Goal: Check status: Check status

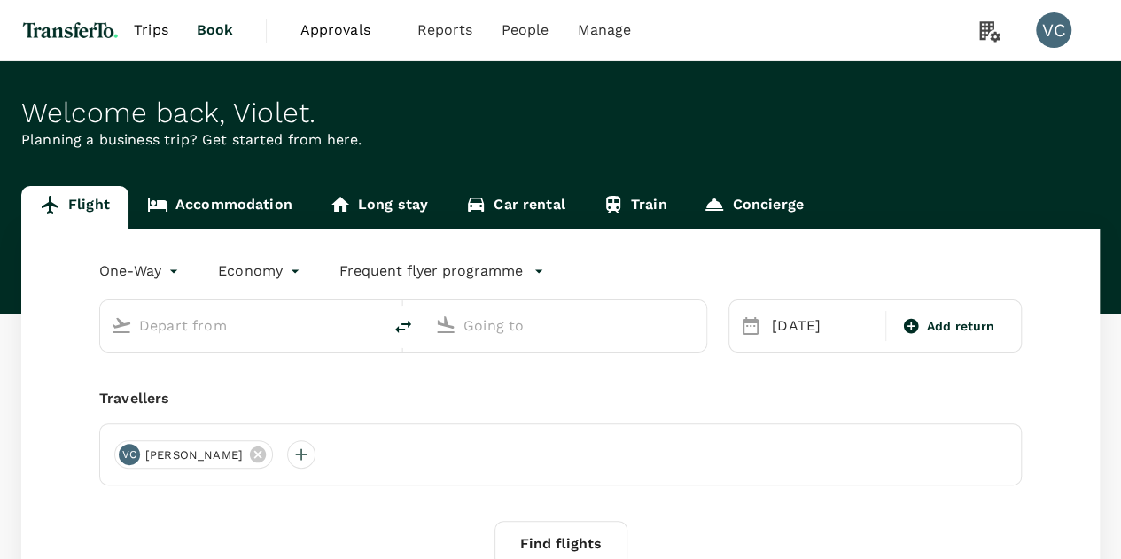
type input "first"
type input "Incheon Intl (ICN)"
type input "Los Angeles Intl (LAX)"
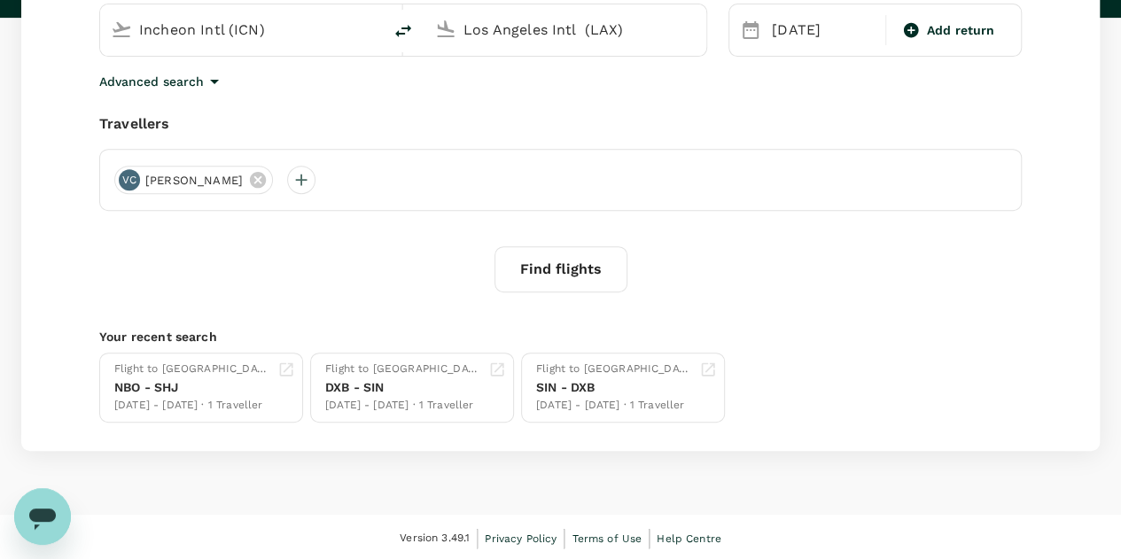
click at [51, 532] on icon "Open messaging window" at bounding box center [43, 517] width 32 height 32
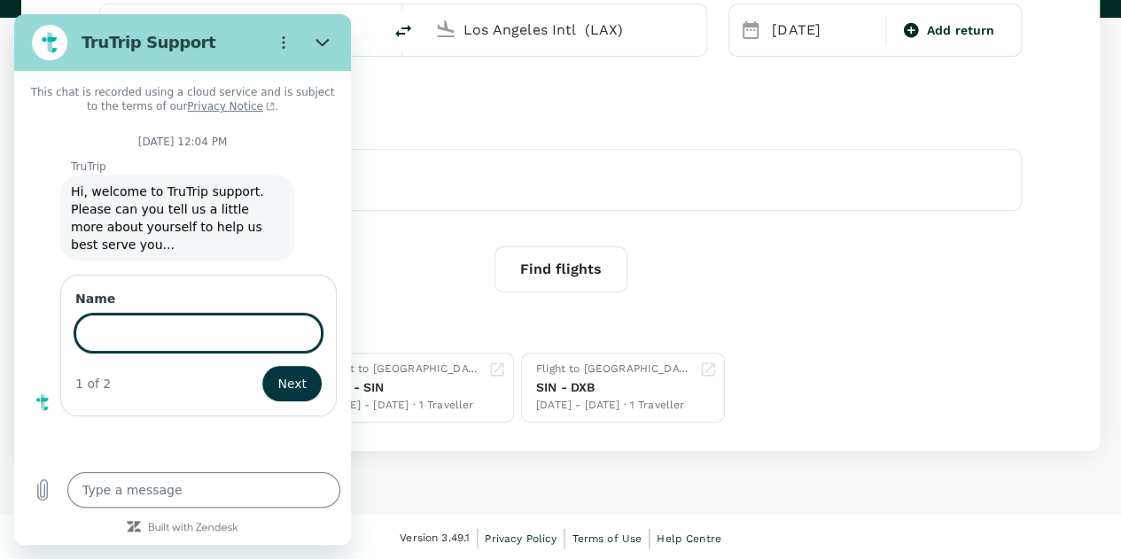
click at [169, 315] on input "Name" at bounding box center [198, 333] width 246 height 37
type input "[PERSON_NAME]"
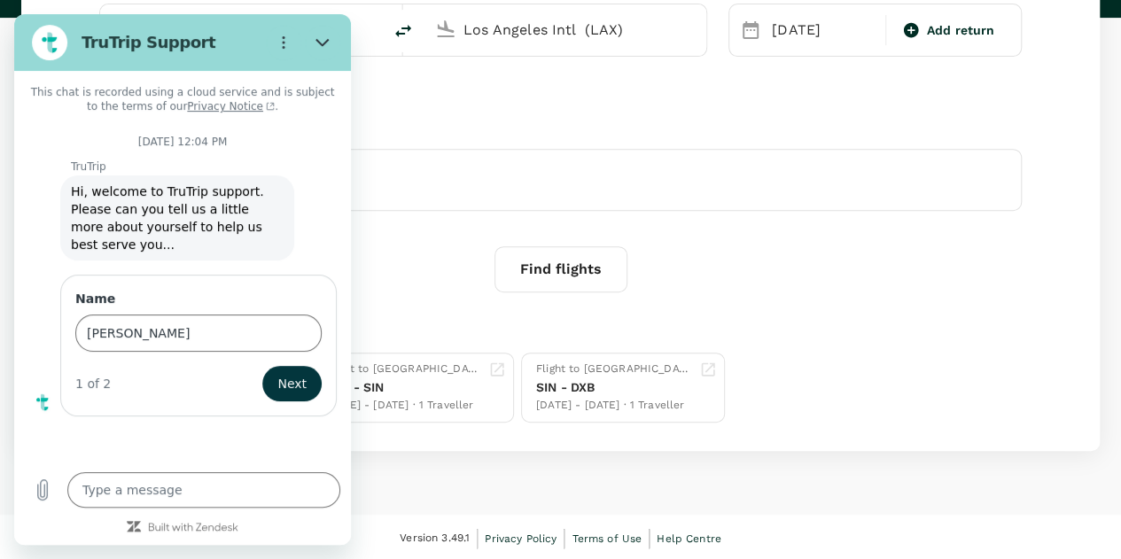
click at [334, 219] on div "TruTrip says: Hi, welcome to TruTrip support. Please can you tell us a little m…" at bounding box center [189, 217] width 323 height 87
click at [312, 366] on button "Next" at bounding box center [291, 383] width 59 height 35
type textarea "x"
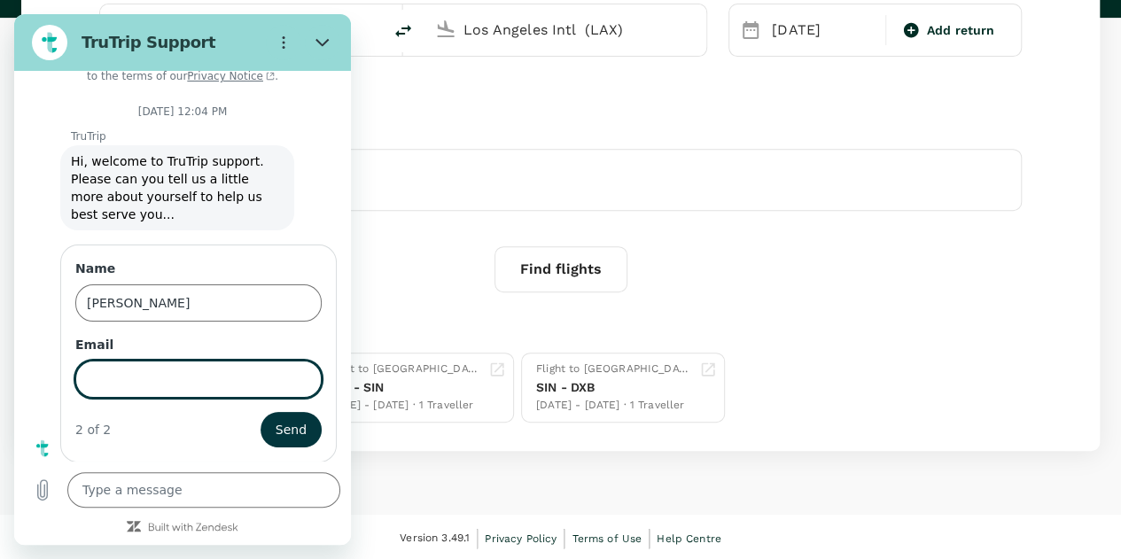
click at [108, 375] on input "Email" at bounding box center [198, 379] width 246 height 37
type input "[EMAIL_ADDRESS][DOMAIN_NAME]"
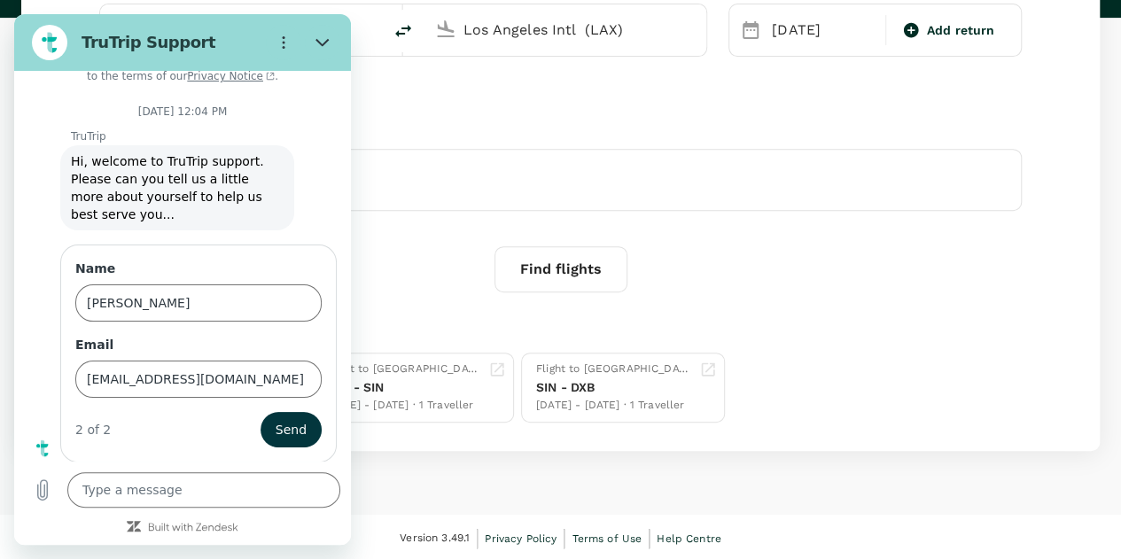
click at [325, 230] on div "Name [PERSON_NAME] Email [PERSON_NAME][EMAIL_ADDRESS][PERSON_NAME][DOMAIN_NAME]…" at bounding box center [189, 187] width 323 height 87
click at [282, 429] on span "Send" at bounding box center [291, 429] width 31 height 21
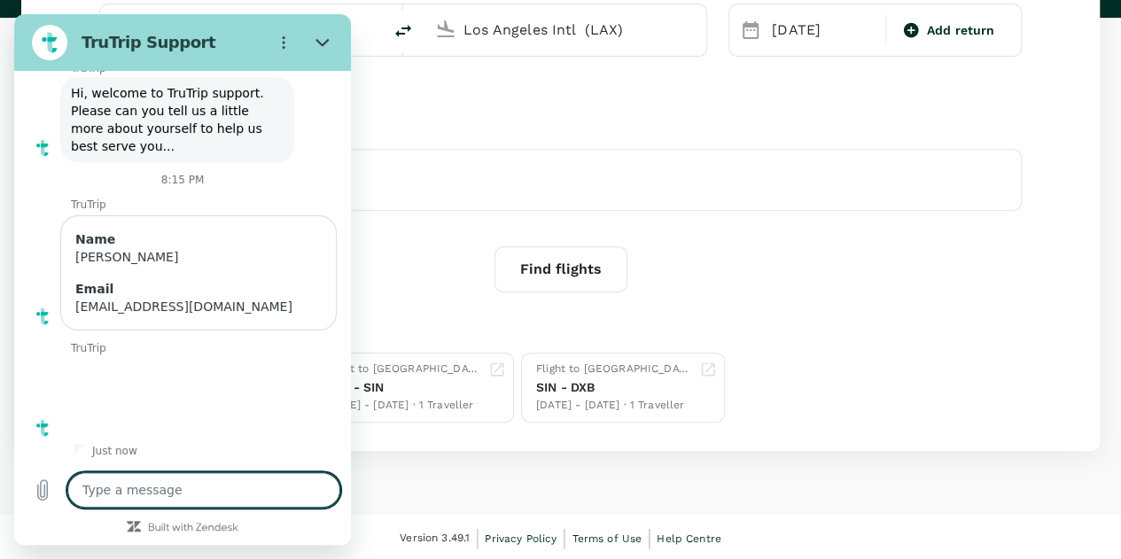
type textarea "x"
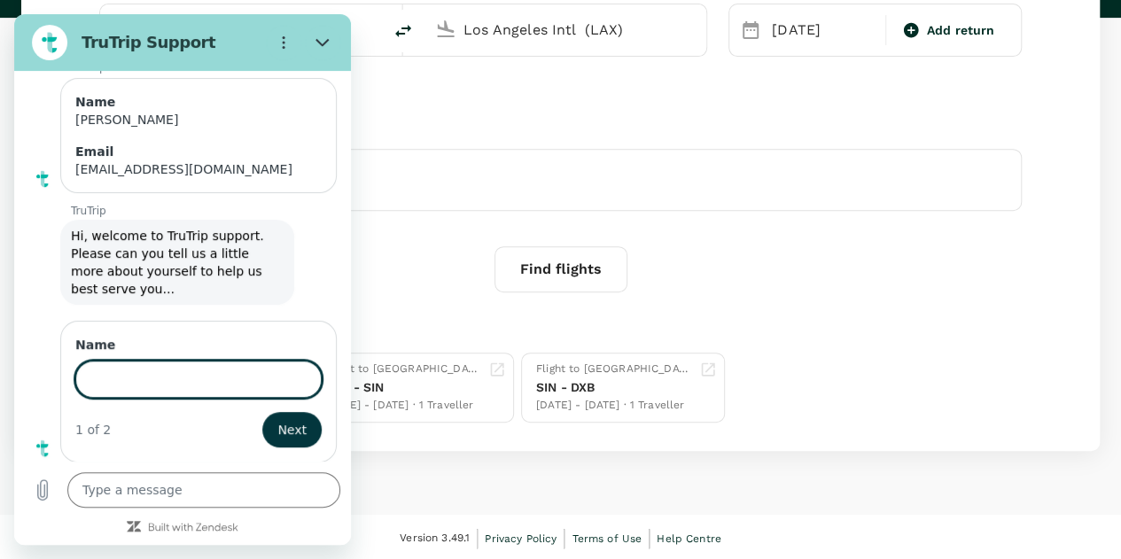
scroll to position [234, 0]
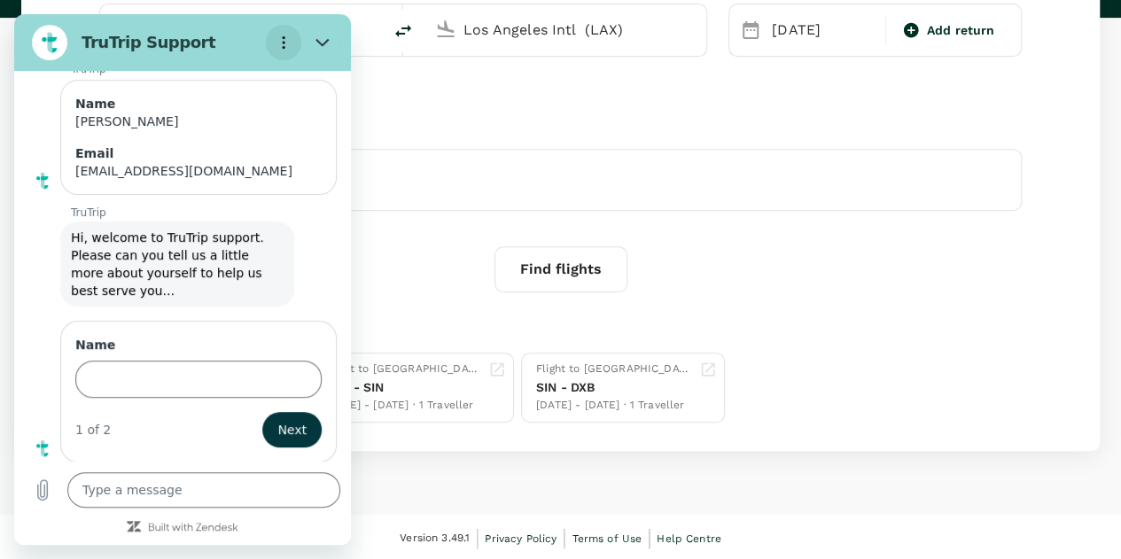
click at [281, 47] on icon "Options menu" at bounding box center [284, 42] width 14 height 14
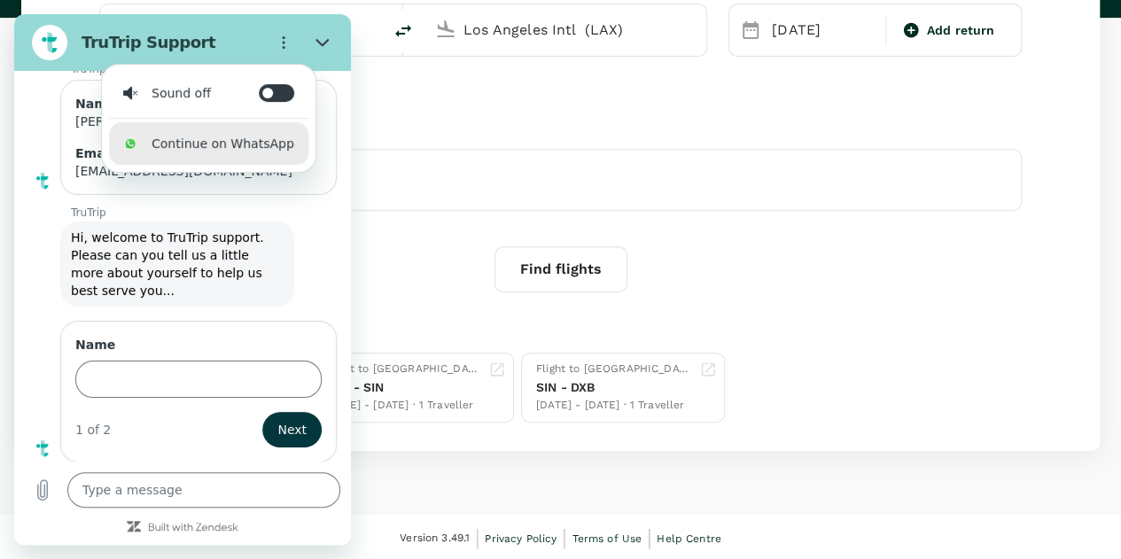
click at [223, 149] on li "Continue on WhatsApp" at bounding box center [208, 143] width 199 height 43
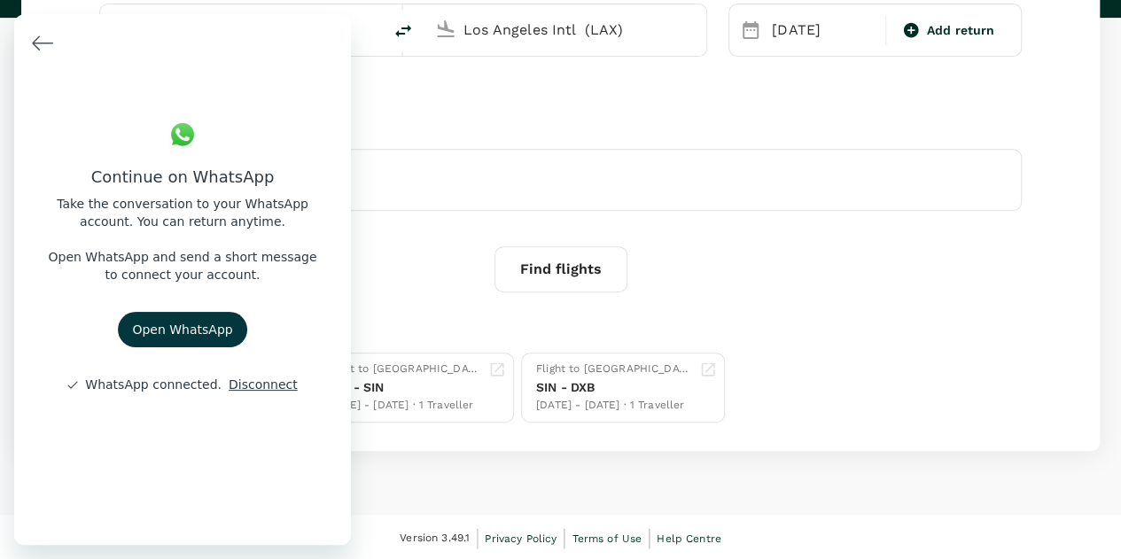
click at [884, 254] on div "Find flights" at bounding box center [560, 269] width 923 height 46
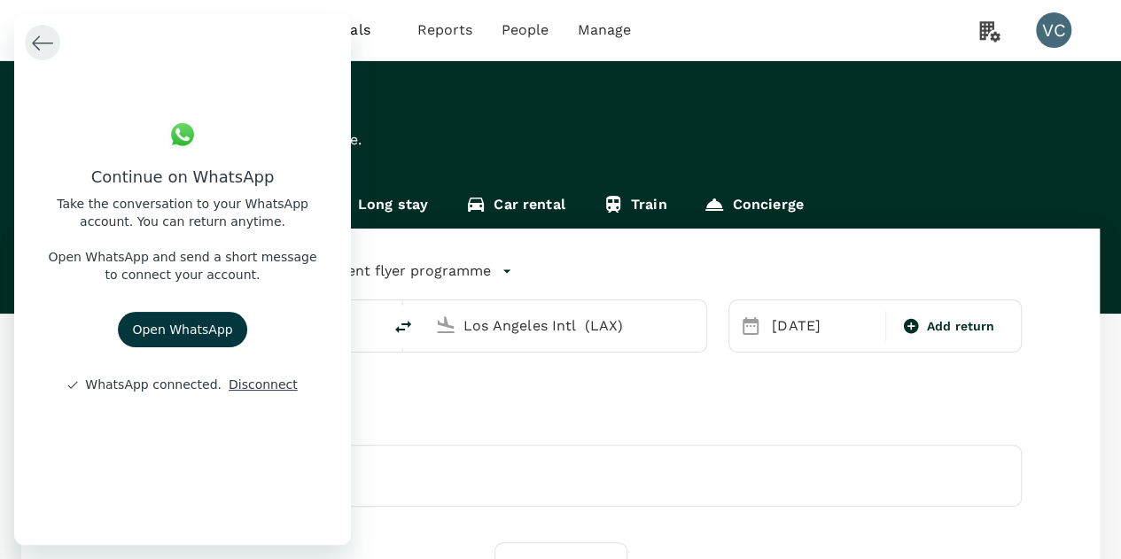
click at [50, 37] on icon "Back to conversation" at bounding box center [42, 42] width 21 height 21
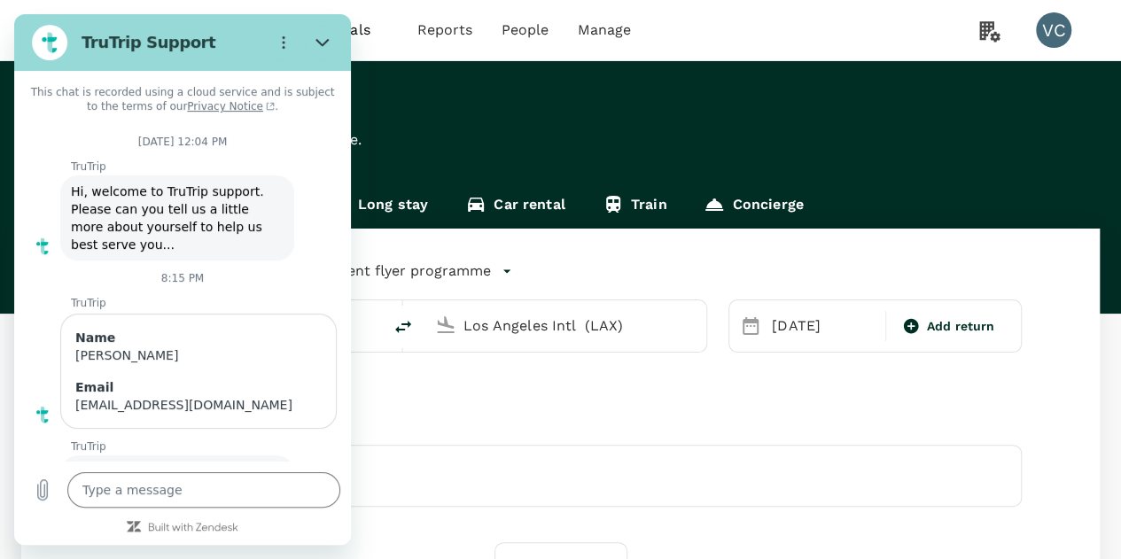
scroll to position [234, 0]
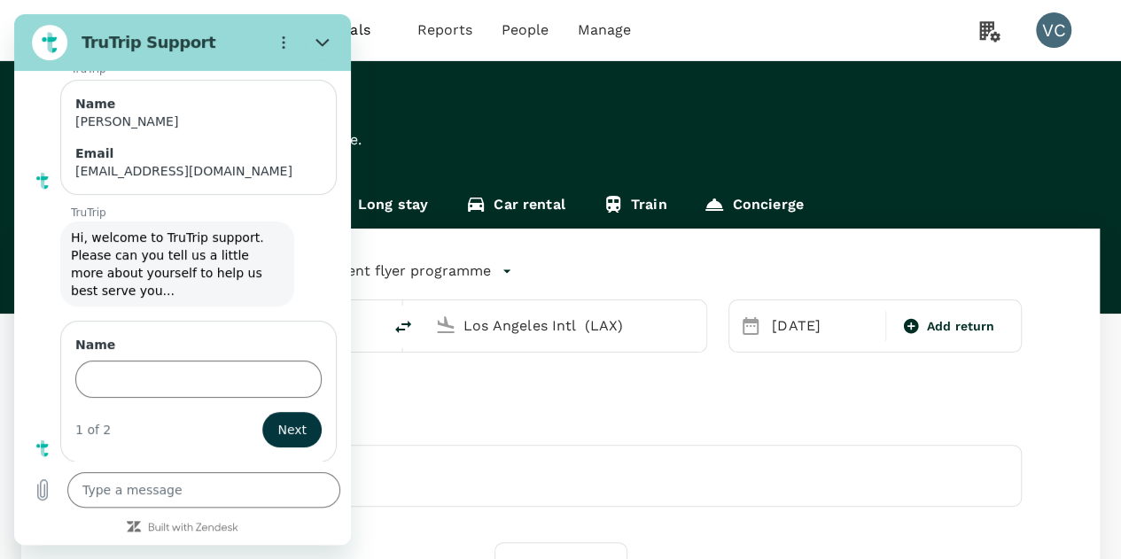
click at [863, 47] on div "Trips Book Approvals 0 Reports People Manage VC" at bounding box center [560, 30] width 1079 height 60
click at [322, 40] on icon "Close" at bounding box center [323, 42] width 14 height 14
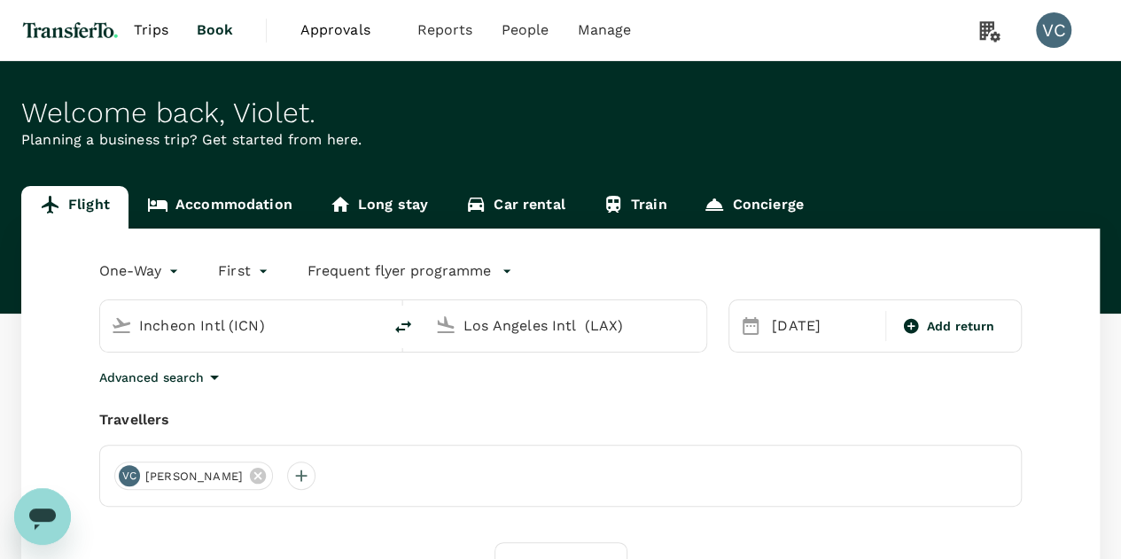
click at [350, 32] on span "Approvals" at bounding box center [344, 30] width 89 height 21
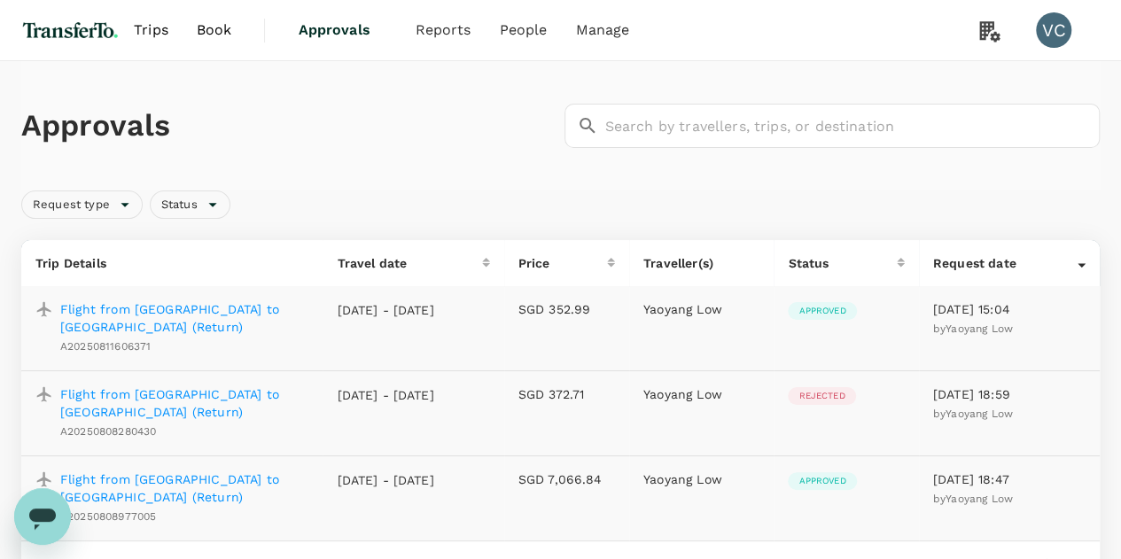
click at [246, 474] on p "Flight from [GEOGRAPHIC_DATA] to [GEOGRAPHIC_DATA] (Return)" at bounding box center [184, 488] width 248 height 35
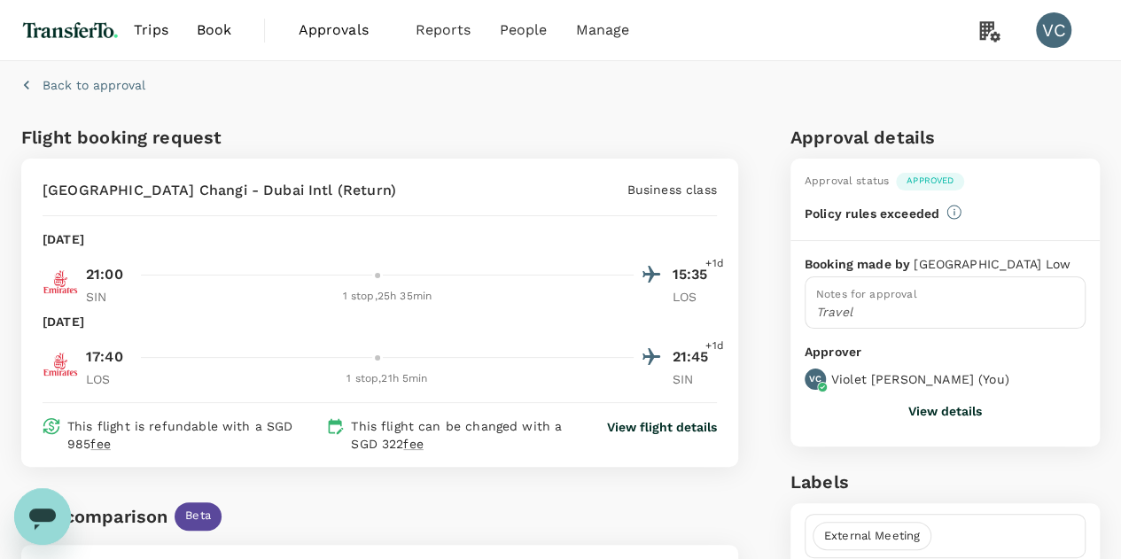
click at [927, 416] on button "View details" at bounding box center [946, 411] width 74 height 14
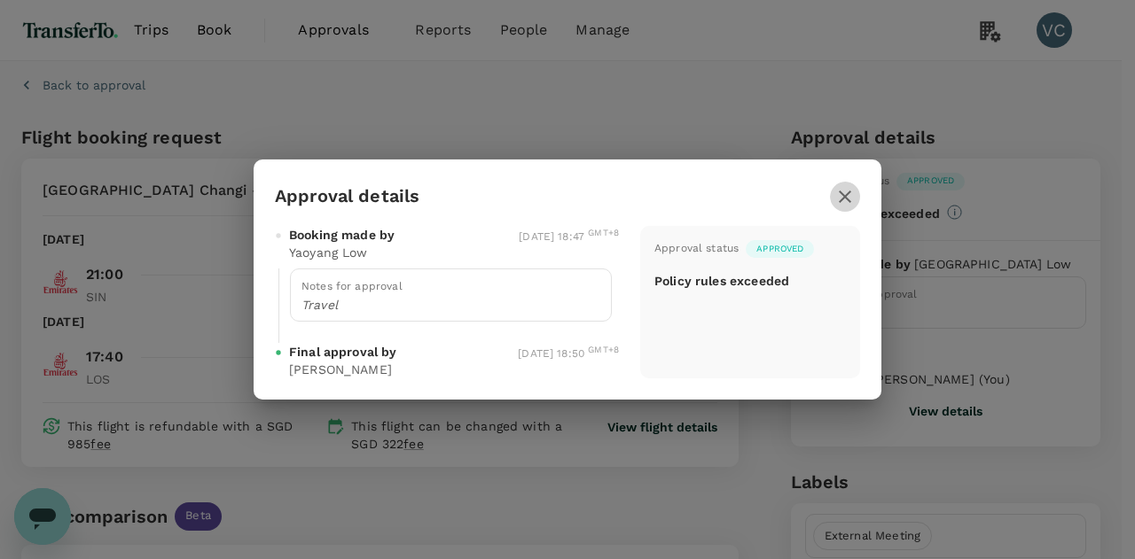
click at [841, 192] on icon "button" at bounding box center [844, 196] width 21 height 21
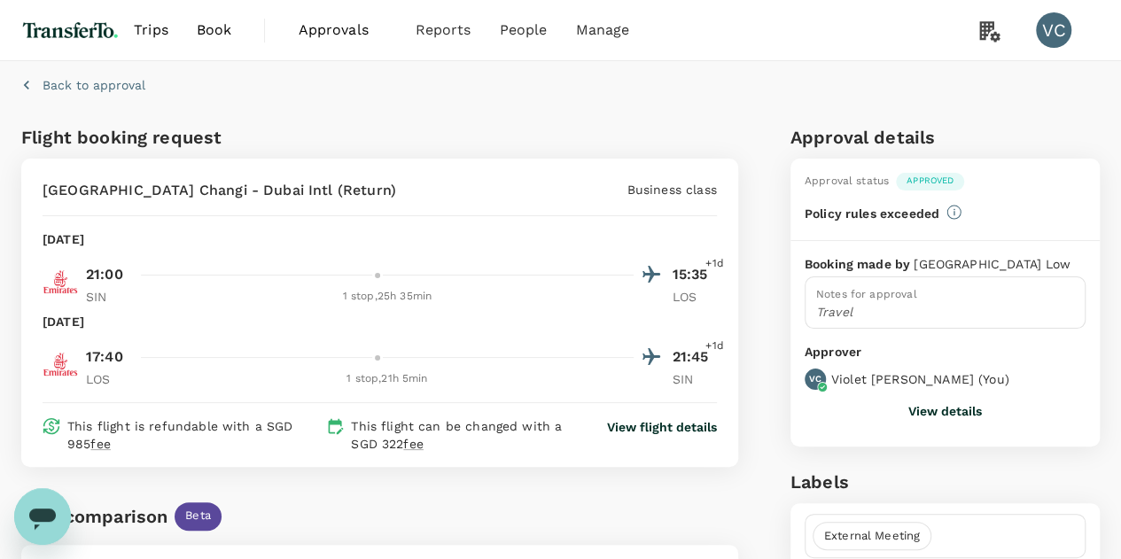
click at [456, 318] on div "[DATE]" at bounding box center [380, 322] width 675 height 18
click at [155, 22] on span "Trips" at bounding box center [151, 30] width 35 height 21
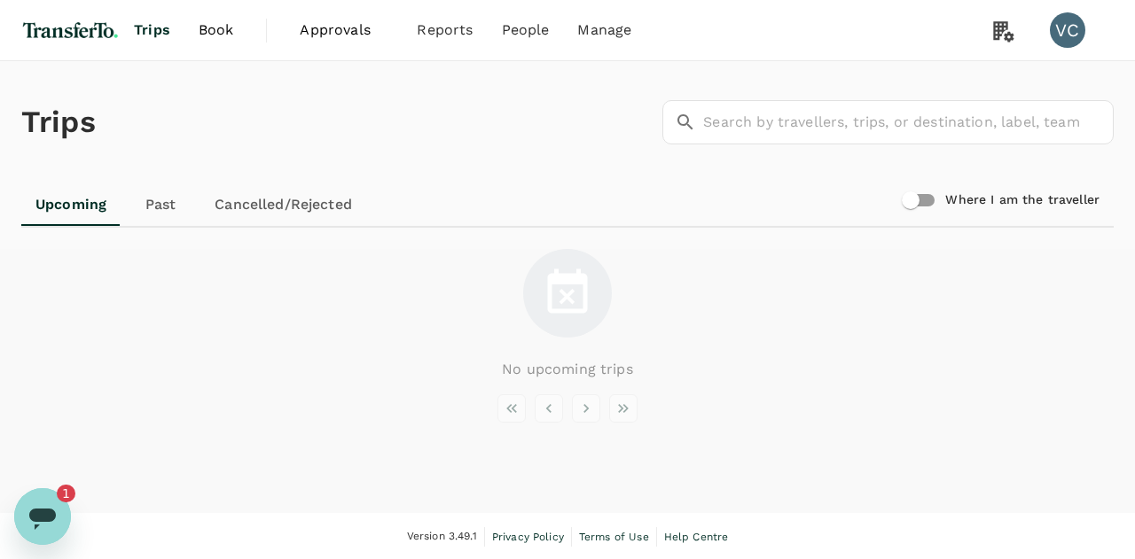
type textarea "x"
click at [443, 97] on span "Bookings" at bounding box center [425, 98] width 63 height 20
